Goal: Find specific page/section: Find specific page/section

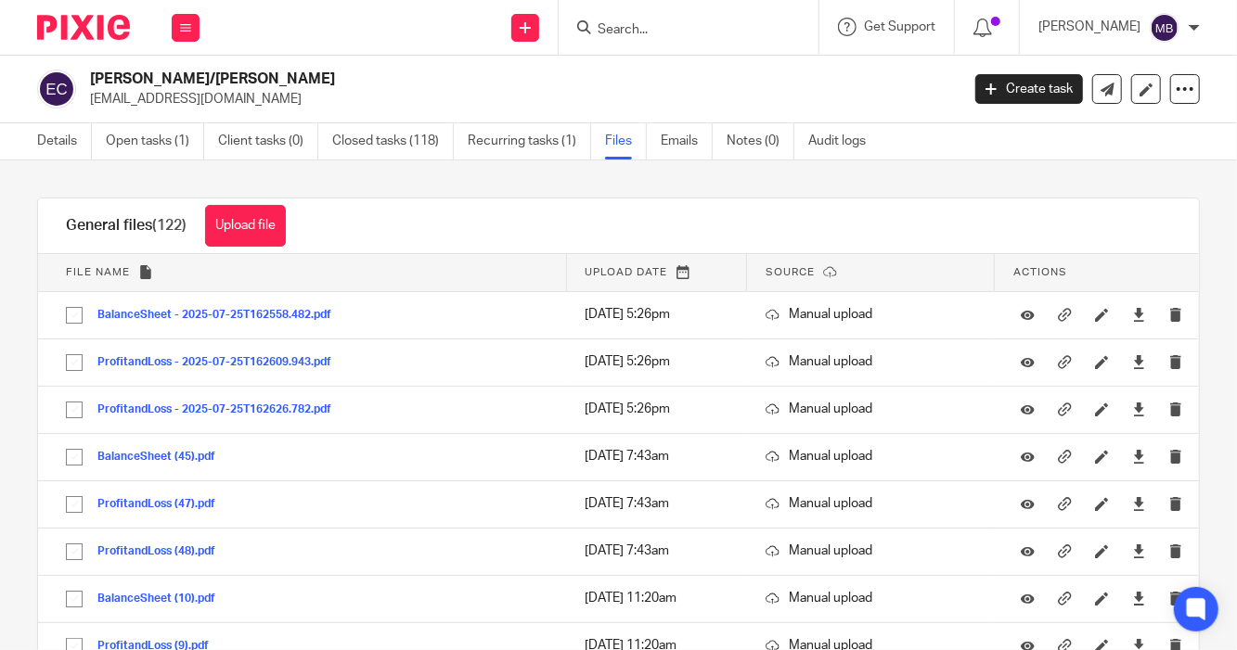
click at [655, 41] on div at bounding box center [689, 27] width 260 height 55
click at [618, 33] on input "Search" at bounding box center [679, 30] width 167 height 17
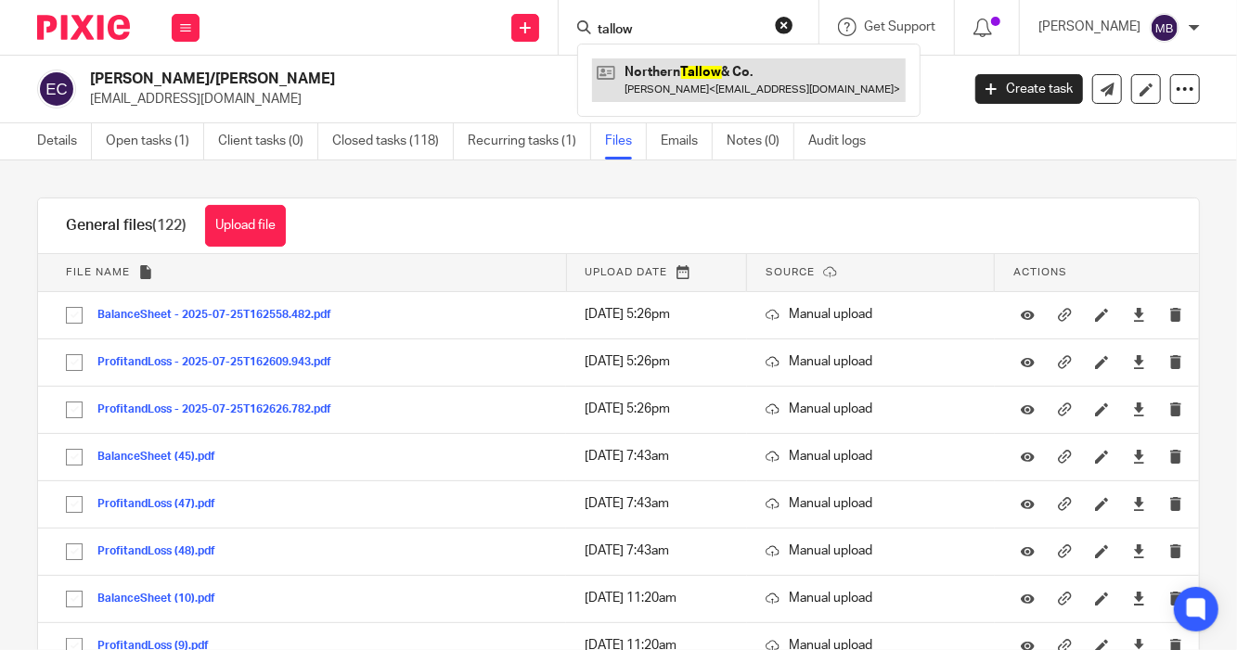
type input "tallow"
click at [662, 98] on link at bounding box center [749, 79] width 314 height 43
